Goal: Task Accomplishment & Management: Use online tool/utility

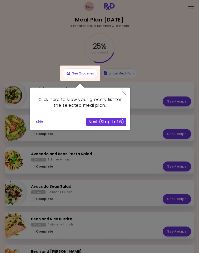
click at [117, 120] on button "Next (Step 1 of 6)" at bounding box center [106, 122] width 40 height 8
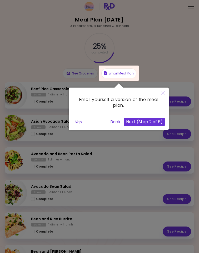
click at [144, 123] on button "Next (Step 2 of 6)" at bounding box center [144, 122] width 41 height 8
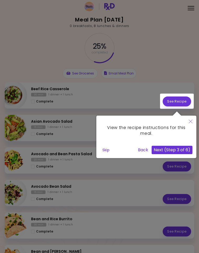
click at [182, 150] on button "Next (Step 3 of 6)" at bounding box center [171, 150] width 41 height 8
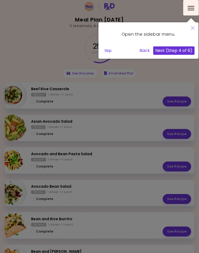
click at [186, 50] on button "Next (Step 4 of 6)" at bounding box center [173, 50] width 41 height 8
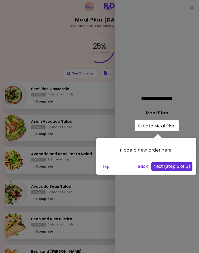
click at [182, 166] on button "Next (Step 5 of 6)" at bounding box center [171, 167] width 41 height 8
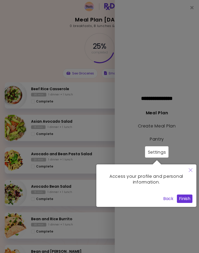
click at [187, 197] on button "Finish" at bounding box center [183, 199] width 15 height 8
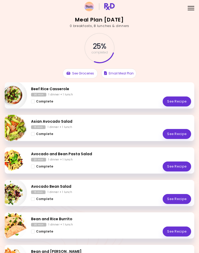
click at [85, 73] on button "See Groceries" at bounding box center [79, 74] width 35 height 10
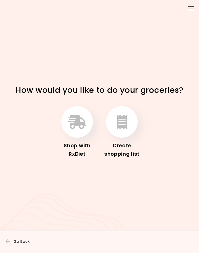
click at [190, 10] on div at bounding box center [190, 10] width 7 height 1
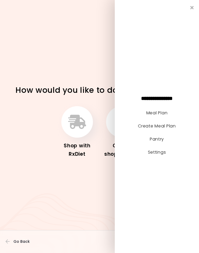
click at [162, 113] on link "Meal Plan" at bounding box center [156, 113] width 21 height 6
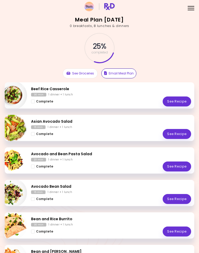
click at [131, 71] on button "Email Meal Plan" at bounding box center [118, 74] width 35 height 10
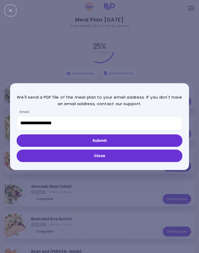
click at [158, 154] on button "Close" at bounding box center [99, 156] width 165 height 13
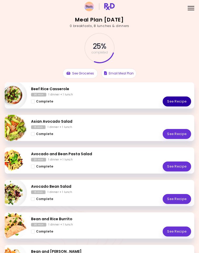
click at [184, 100] on link "See Recipe" at bounding box center [176, 102] width 28 height 10
